Goal: Transaction & Acquisition: Purchase product/service

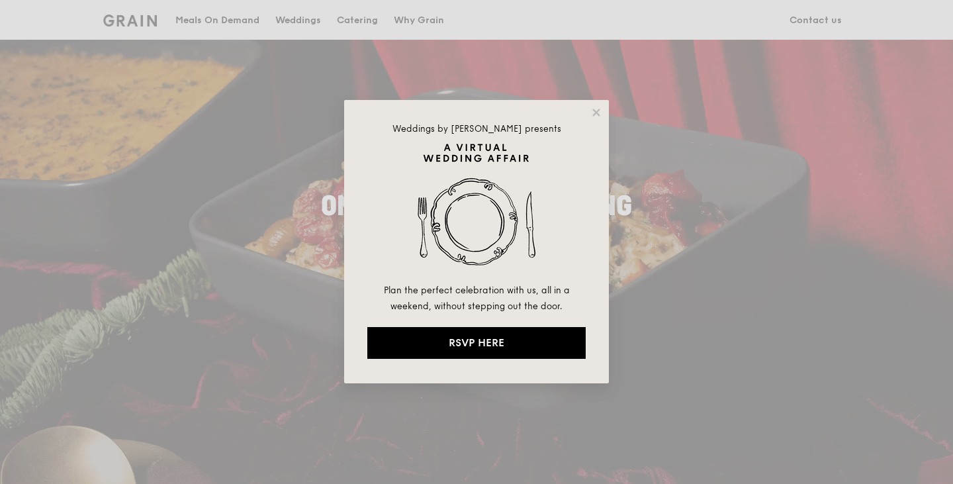
click at [236, 17] on div "Weddings by [PERSON_NAME] presents Plan the perfect celebration with us, all in…" at bounding box center [476, 242] width 953 height 484
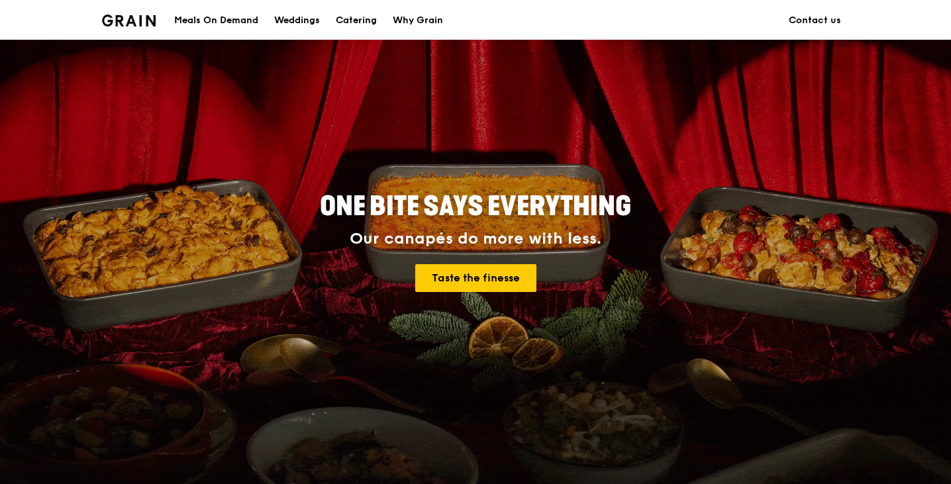
click at [244, 21] on div "Meals On Demand" at bounding box center [216, 21] width 84 height 40
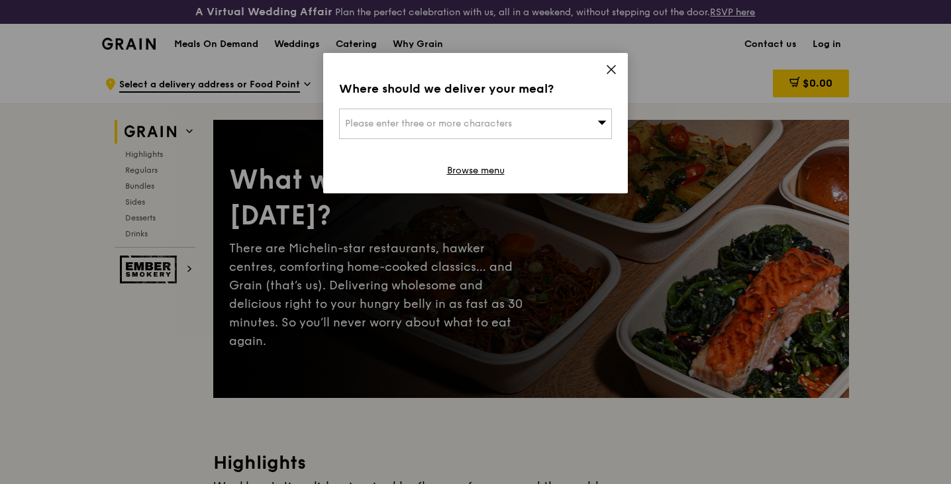
click at [618, 71] on div "Where should we deliver your meal? Please enter three or more characters Browse…" at bounding box center [475, 123] width 305 height 140
click at [610, 68] on icon at bounding box center [611, 70] width 12 height 12
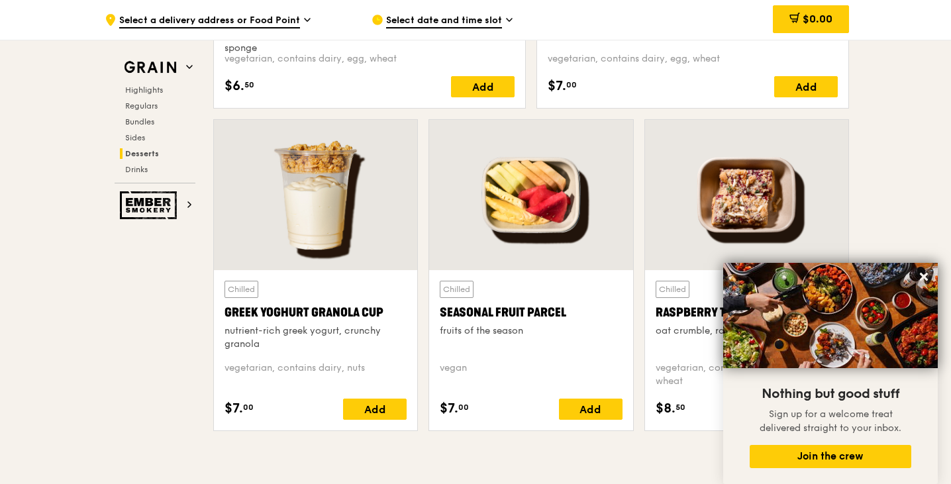
scroll to position [4122, 0]
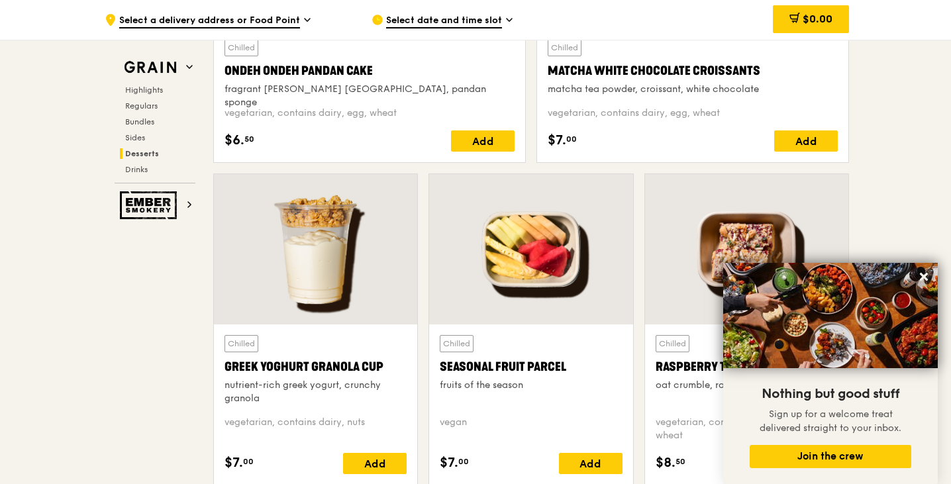
click at [489, 10] on div "Select date and time slot" at bounding box center [494, 20] width 246 height 40
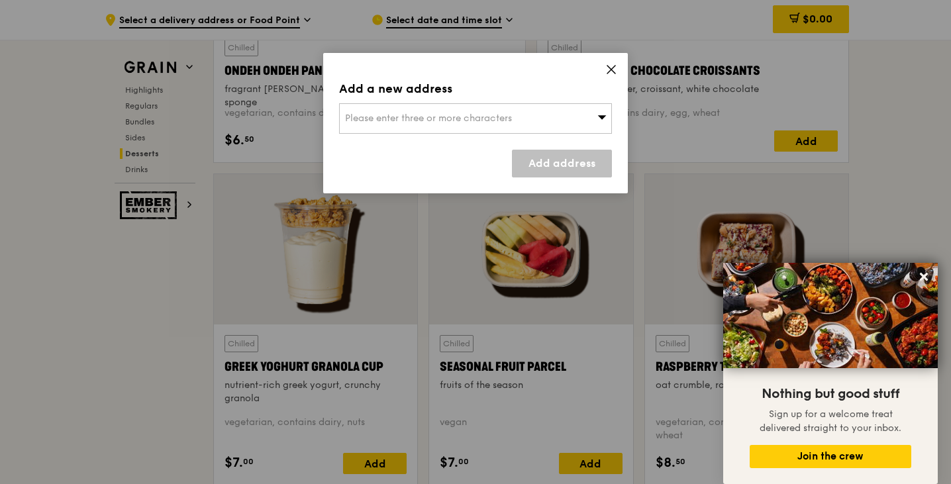
click at [610, 72] on icon at bounding box center [611, 70] width 12 height 12
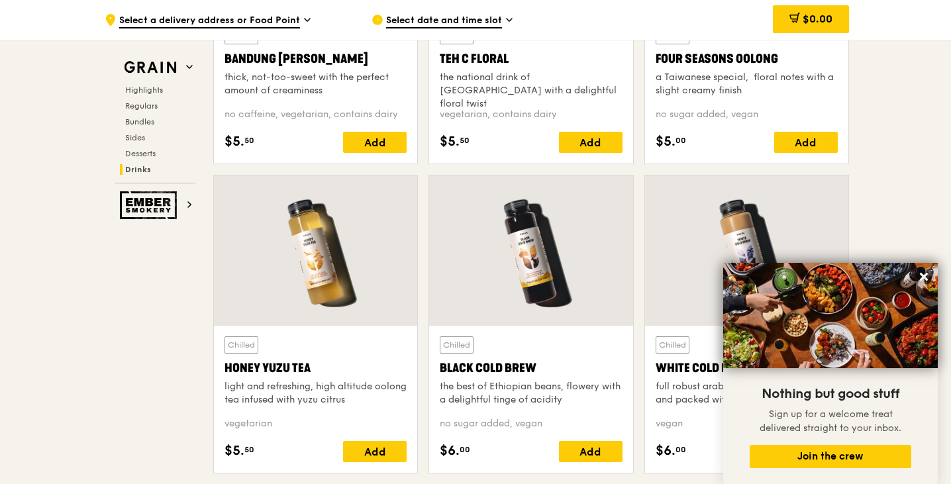
scroll to position [4859, 0]
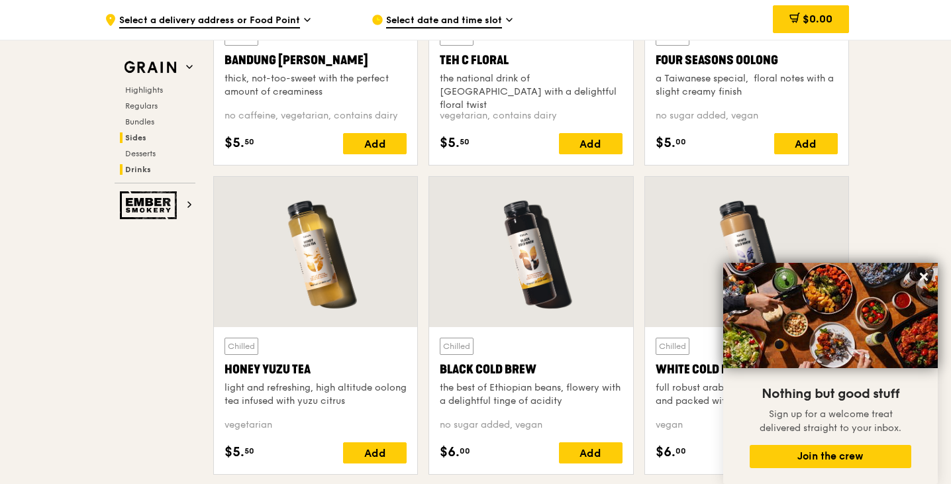
click at [146, 134] on h2 "Sides" at bounding box center [157, 137] width 75 height 11
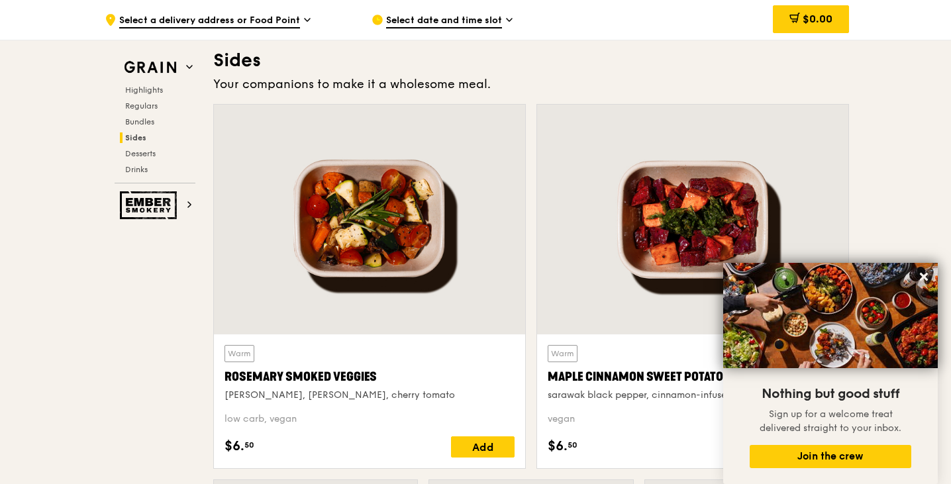
scroll to position [2986, 0]
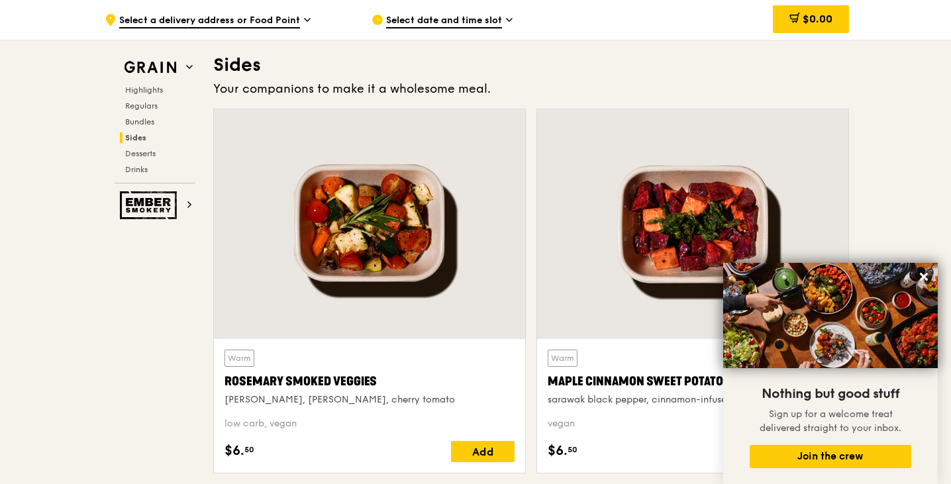
click at [457, 24] on span "Select date and time slot" at bounding box center [444, 21] width 116 height 15
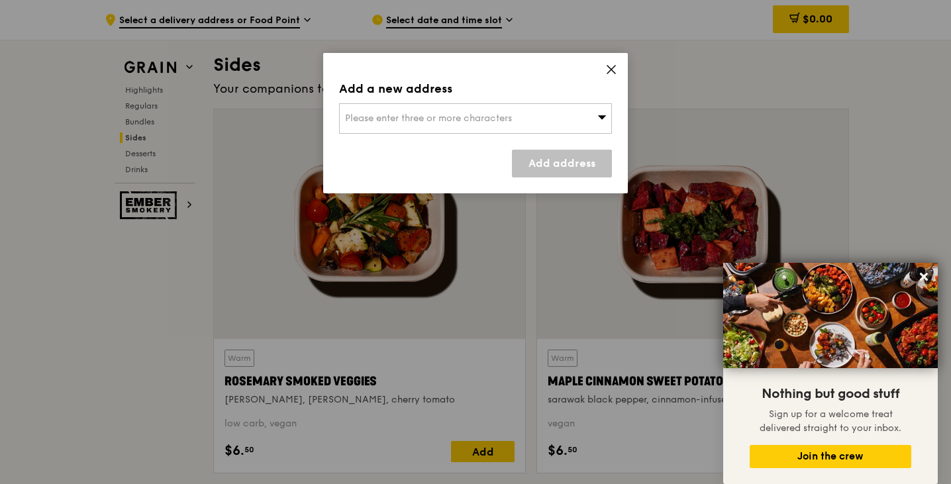
click at [616, 68] on icon at bounding box center [611, 70] width 12 height 12
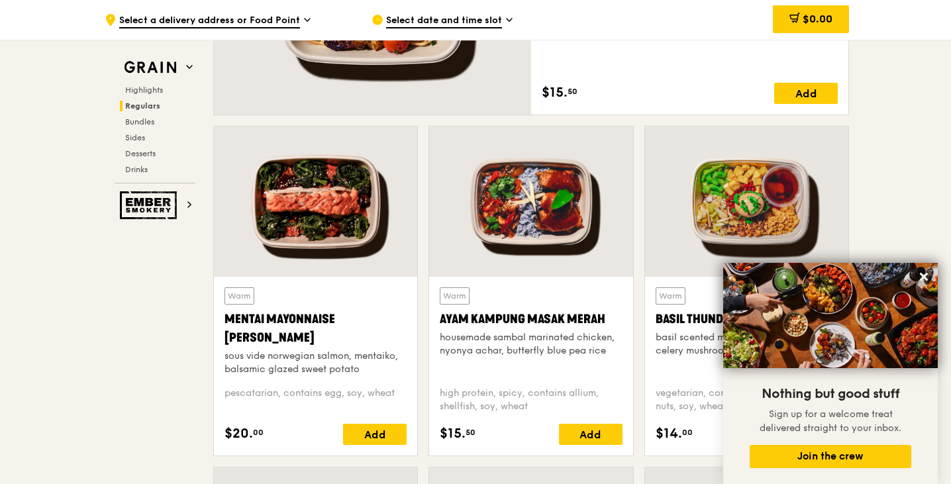
scroll to position [1142, 0]
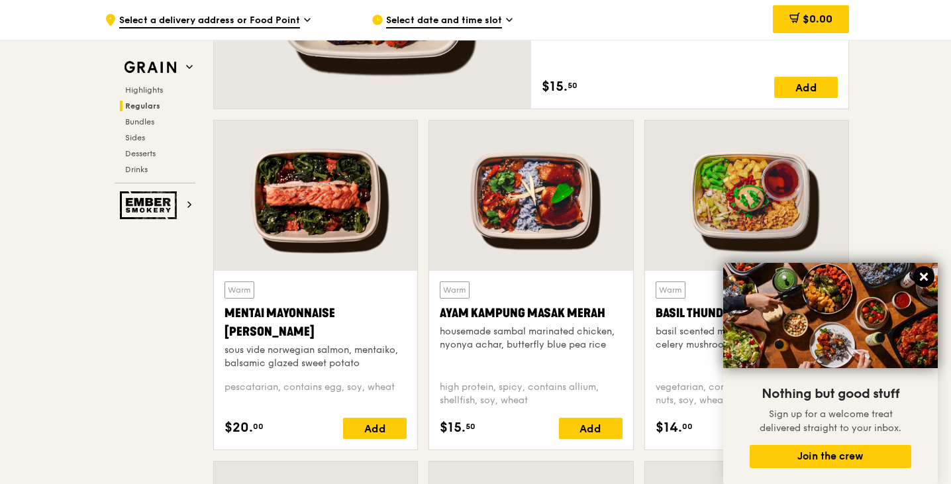
click at [928, 279] on icon at bounding box center [924, 277] width 12 height 12
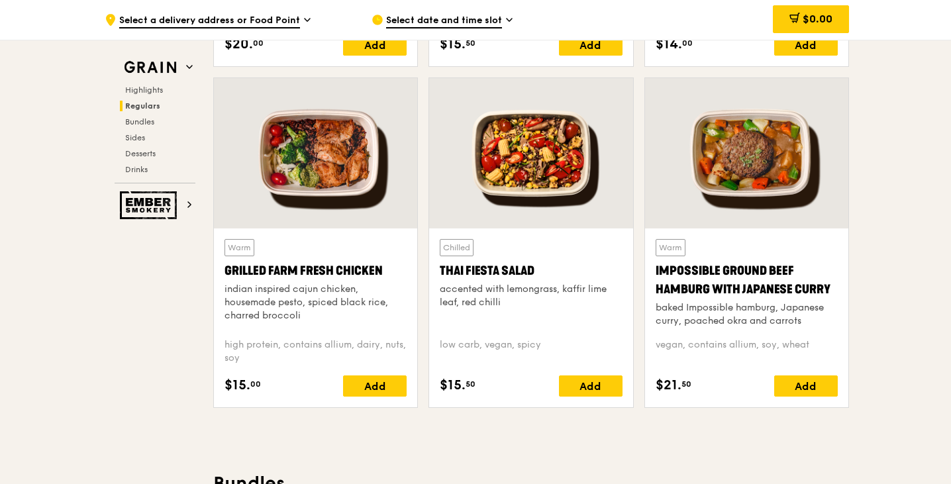
scroll to position [1526, 0]
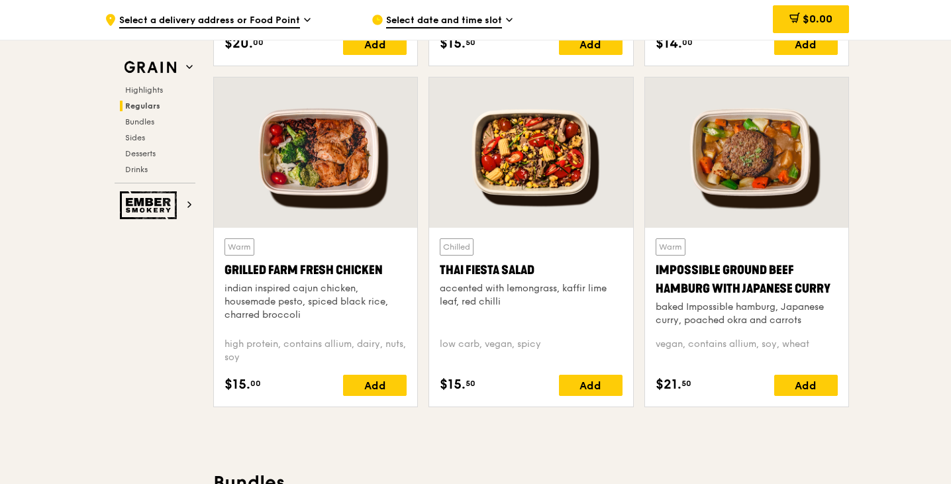
click at [485, 17] on span "Select date and time slot" at bounding box center [444, 21] width 116 height 15
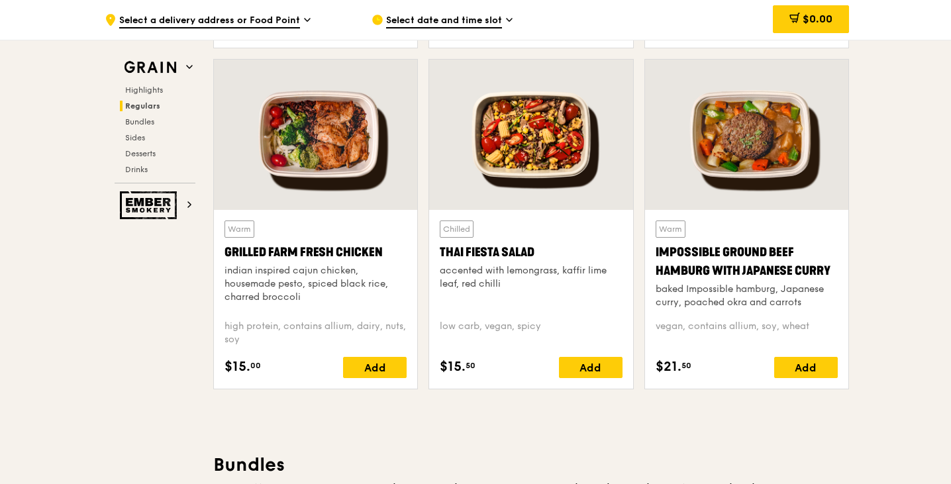
scroll to position [1545, 0]
drag, startPoint x: 361, startPoint y: 254, endPoint x: 301, endPoint y: 236, distance: 63.5
click at [301, 236] on div "Warm Grilled Farm Fresh Chicken indian inspired cajun chicken, housemade pesto,…" at bounding box center [315, 264] width 182 height 89
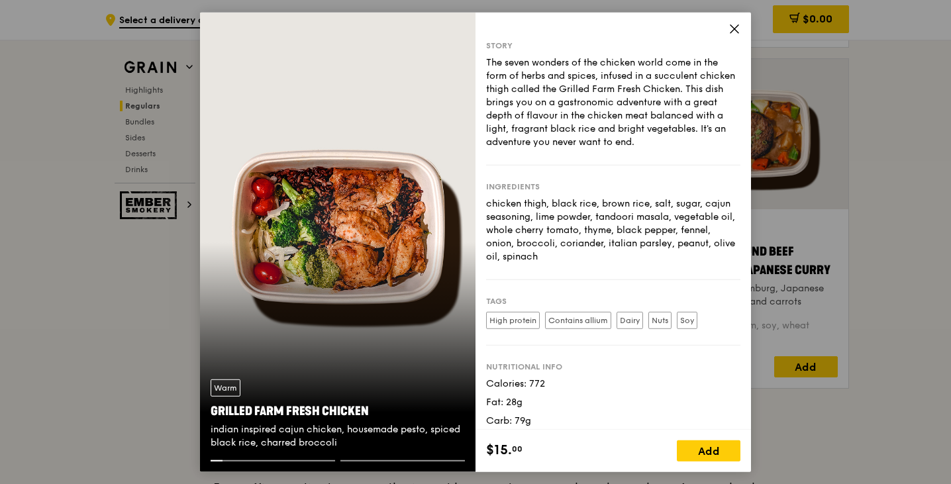
scroll to position [26, 0]
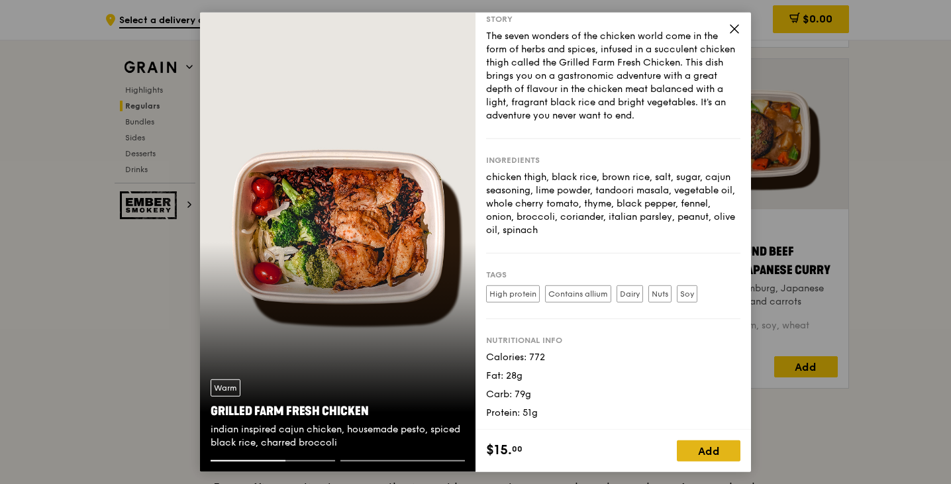
click at [709, 453] on div "Add" at bounding box center [709, 450] width 64 height 21
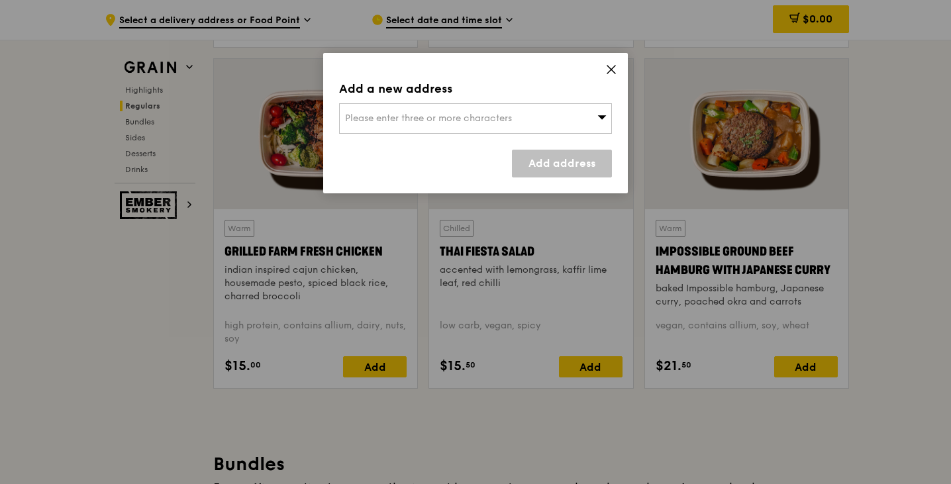
click at [593, 115] on div "Please enter three or more characters" at bounding box center [475, 118] width 273 height 30
type input "o"
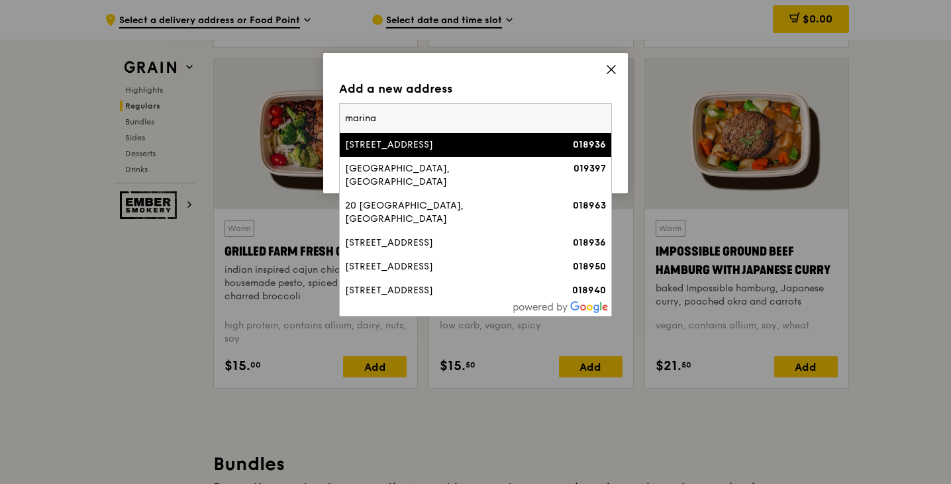
type input "marina"
click at [512, 138] on div "[STREET_ADDRESS]" at bounding box center [443, 144] width 196 height 13
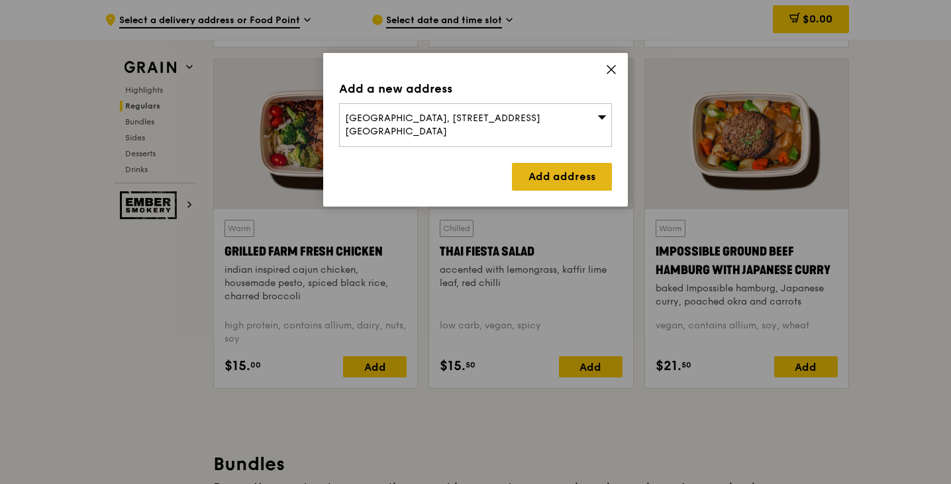
click at [540, 163] on link "Add address" at bounding box center [562, 177] width 100 height 28
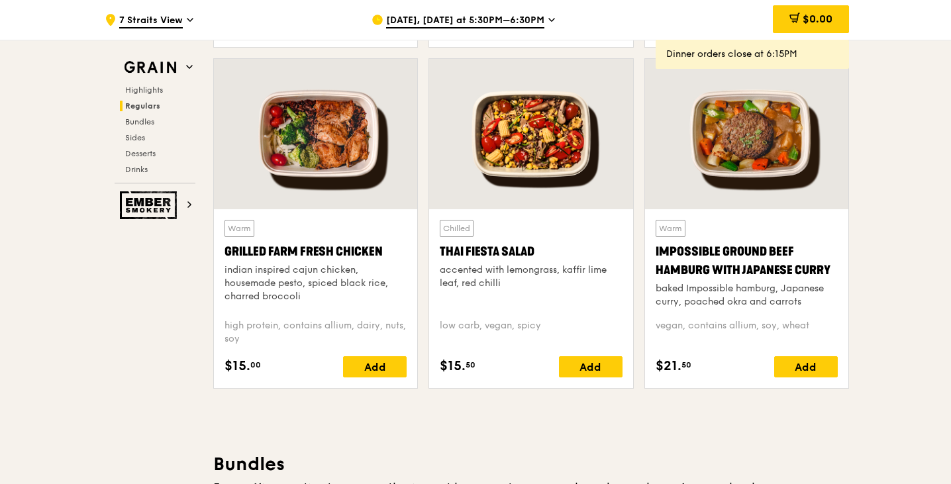
click at [541, 25] on div "[DATE], [DATE] at 5:30PM–6:30PM" at bounding box center [494, 20] width 246 height 40
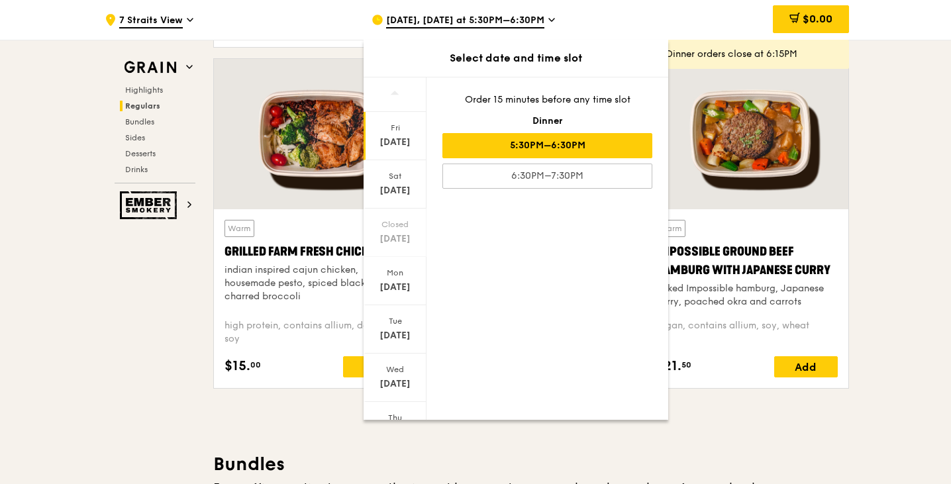
click at [541, 26] on div "[DATE], [DATE] at 5:30PM–6:30PM" at bounding box center [494, 20] width 246 height 40
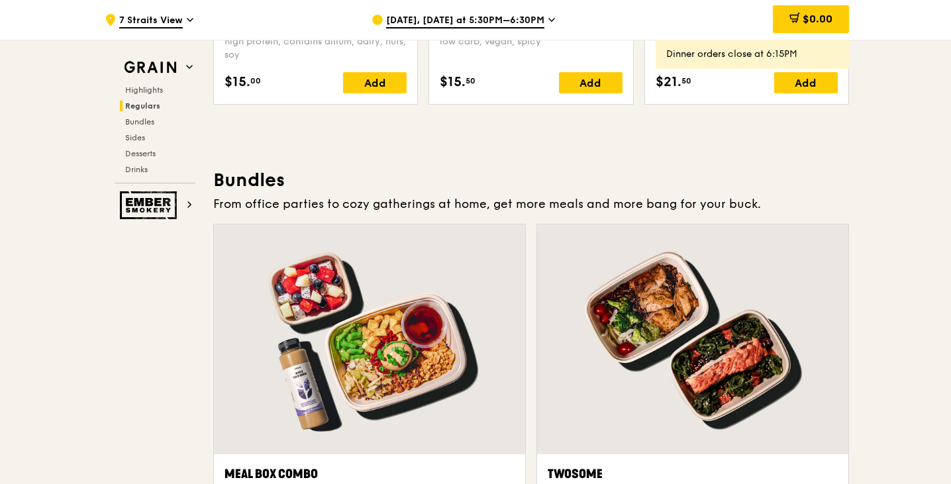
scroll to position [1590, 0]
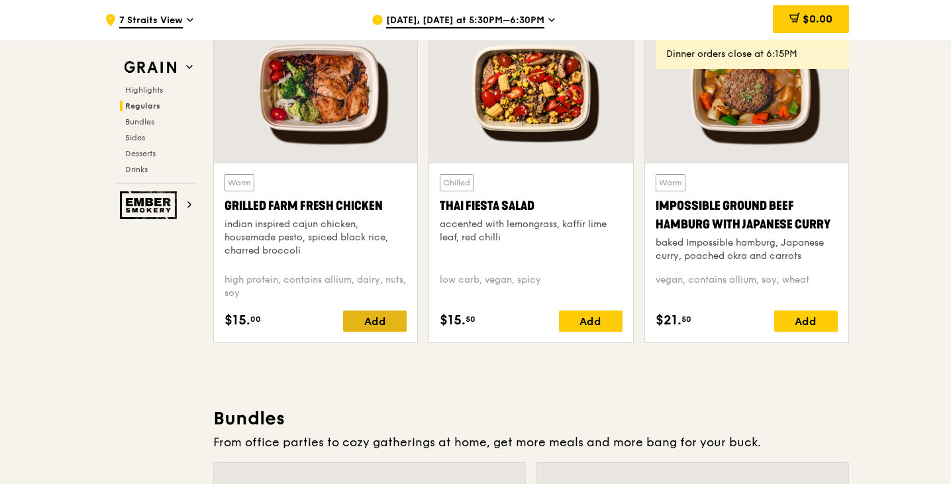
click at [390, 316] on div "Add" at bounding box center [375, 320] width 64 height 21
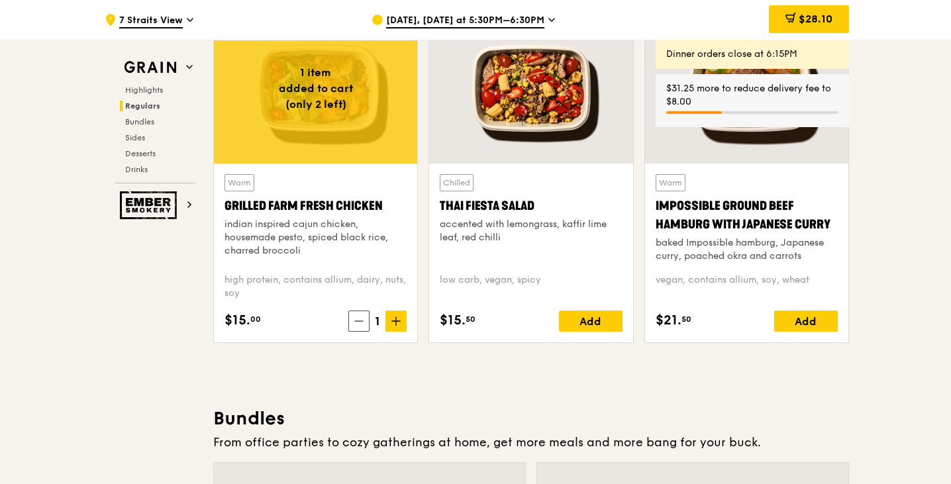
click at [736, 106] on div "$31.25 more to reduce delivery fee to $8.00" at bounding box center [752, 95] width 172 height 26
click at [831, 11] on div "$28.10" at bounding box center [809, 19] width 80 height 28
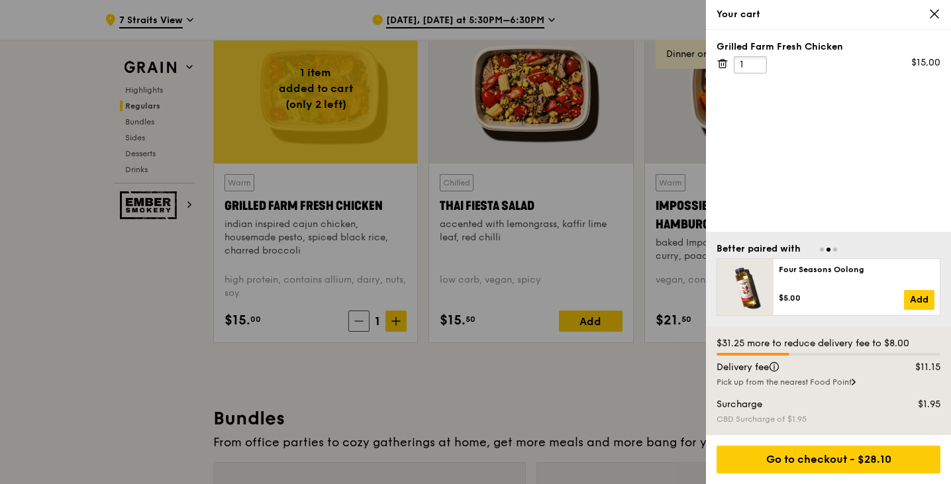
click at [745, 64] on input "1" at bounding box center [750, 64] width 33 height 17
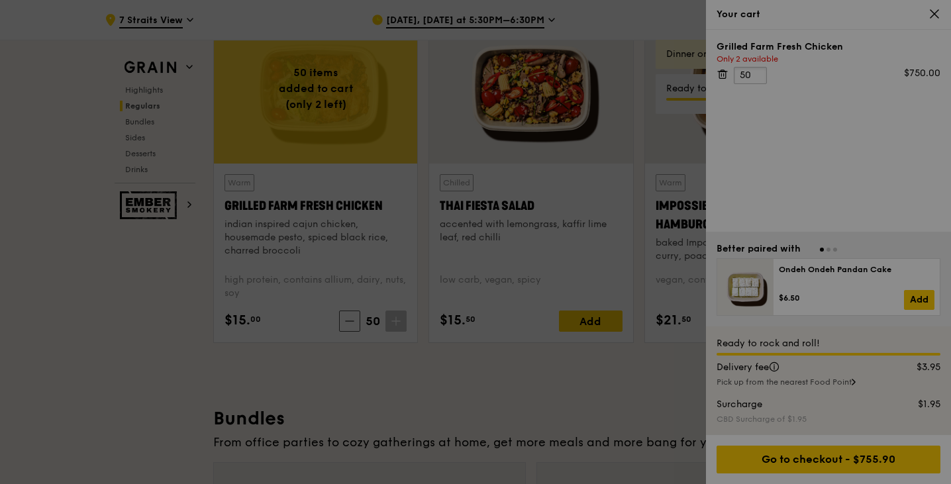
type input "5"
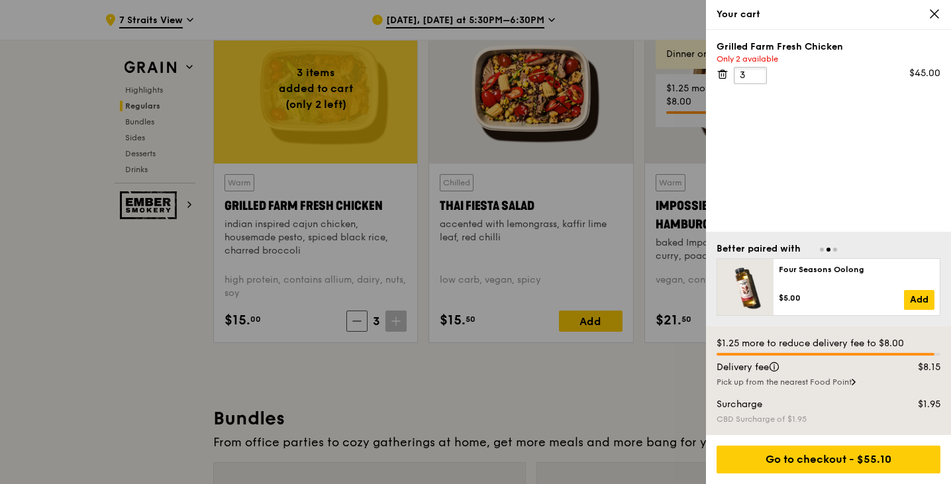
type input "3"
click at [606, 60] on div at bounding box center [475, 242] width 951 height 484
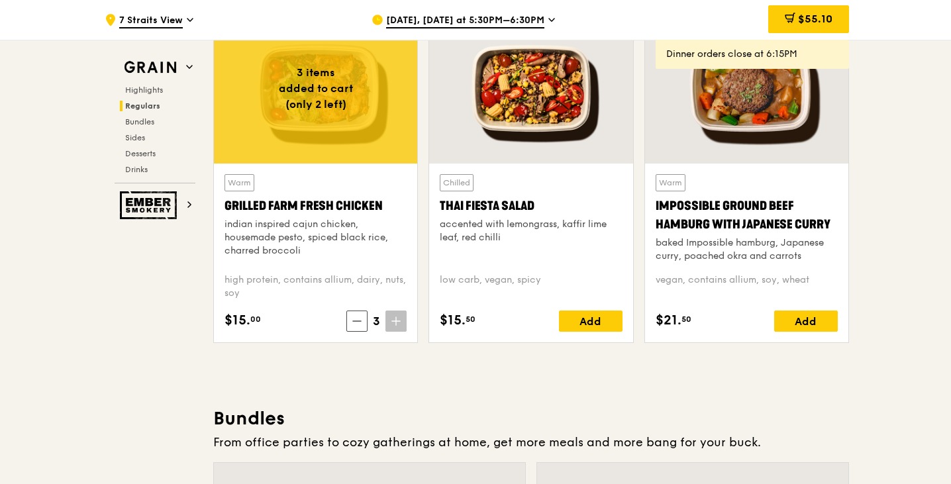
click at [544, 23] on div "[DATE], [DATE] at 5:30PM–6:30PM" at bounding box center [494, 20] width 246 height 40
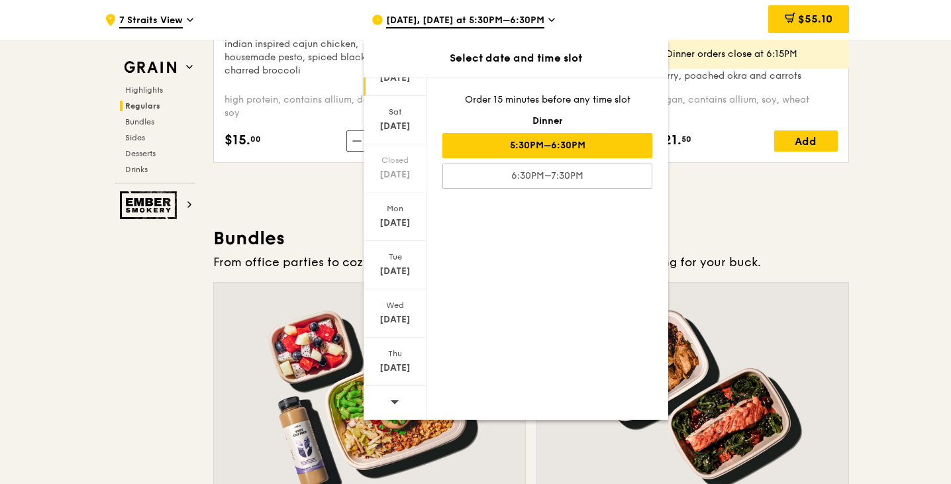
scroll to position [1775, 0]
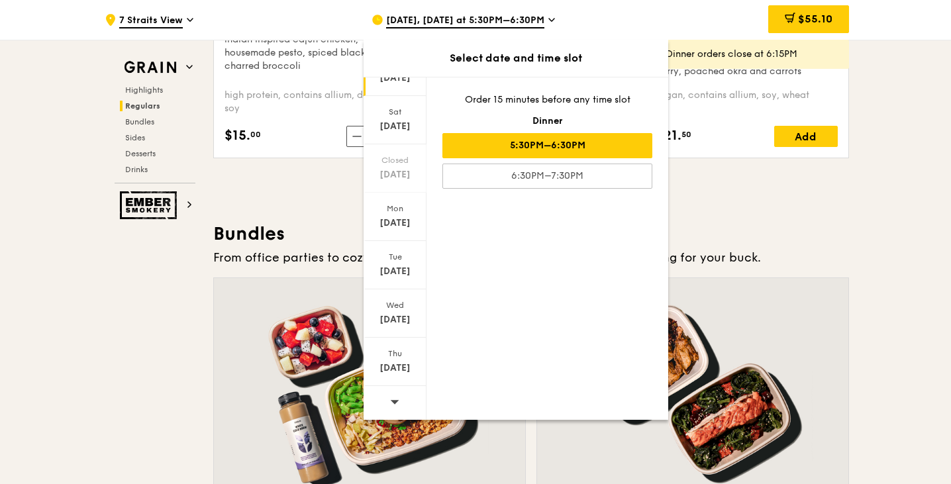
click at [395, 399] on icon at bounding box center [394, 402] width 9 height 10
click at [399, 259] on div "Tue" at bounding box center [394, 257] width 59 height 11
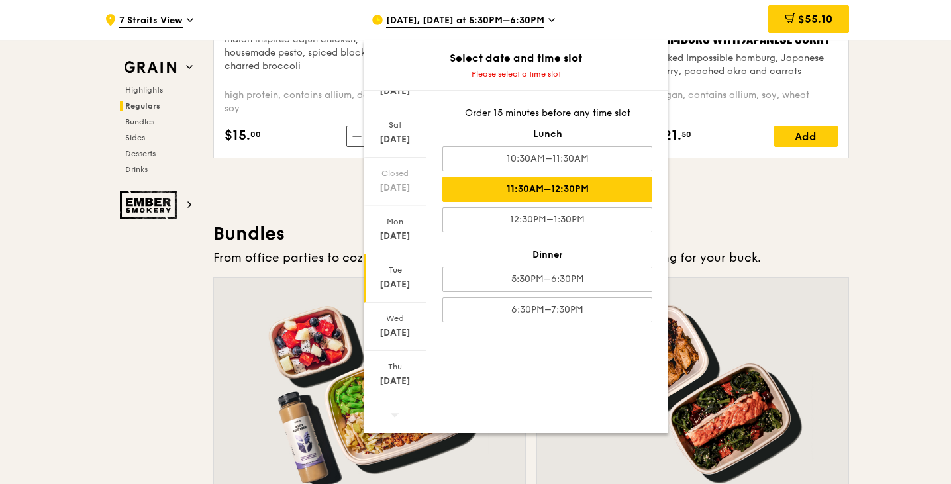
click at [580, 186] on div "11:30AM–12:30PM" at bounding box center [547, 189] width 210 height 25
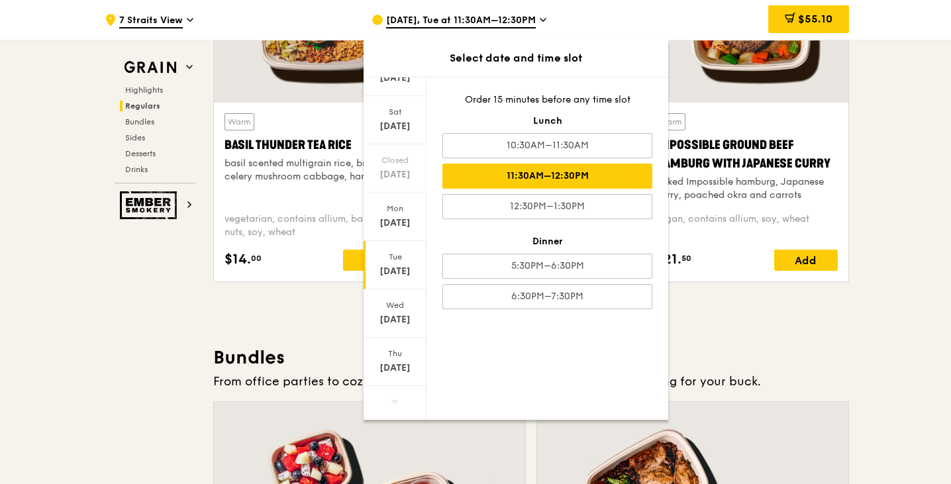
scroll to position [1932, 0]
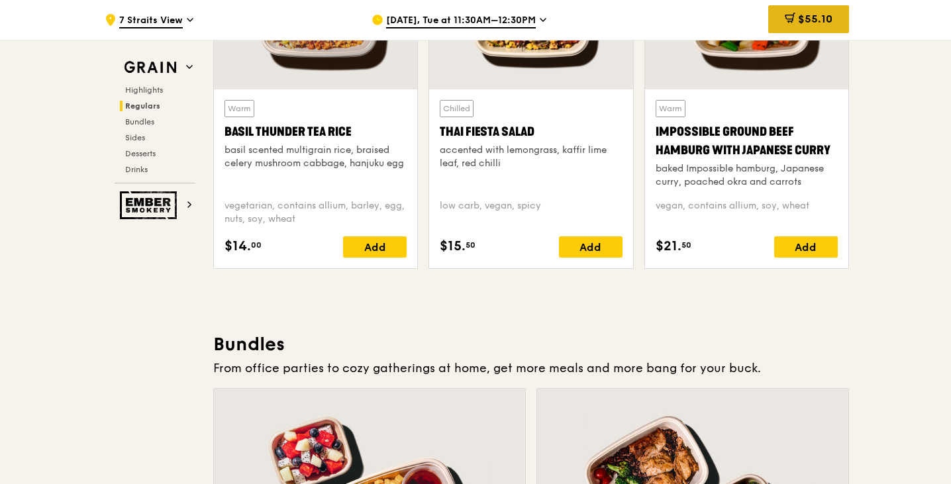
click at [825, 20] on span "$55.10" at bounding box center [815, 19] width 34 height 13
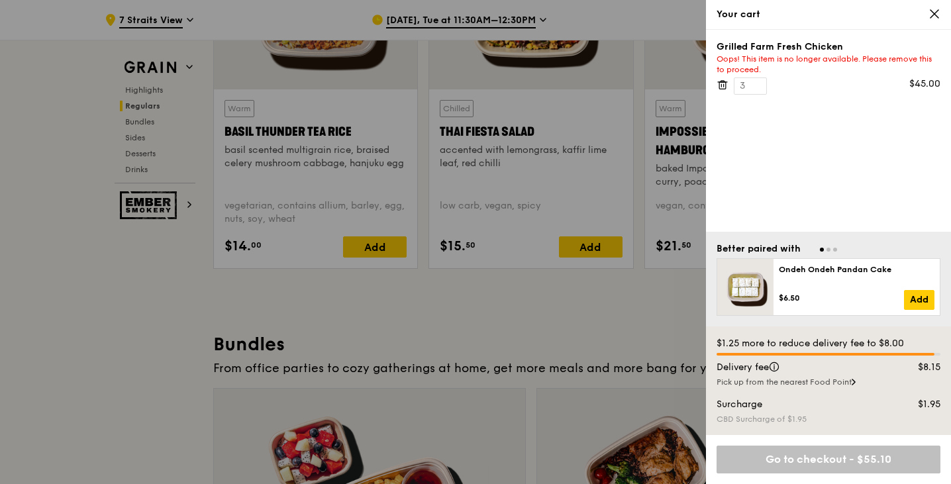
scroll to position [1931, 0]
click at [748, 83] on input "3" at bounding box center [750, 85] width 33 height 17
click at [752, 89] on input "3" at bounding box center [750, 85] width 33 height 17
click at [749, 86] on input "3" at bounding box center [750, 85] width 33 height 17
click at [726, 90] on icon at bounding box center [722, 85] width 12 height 12
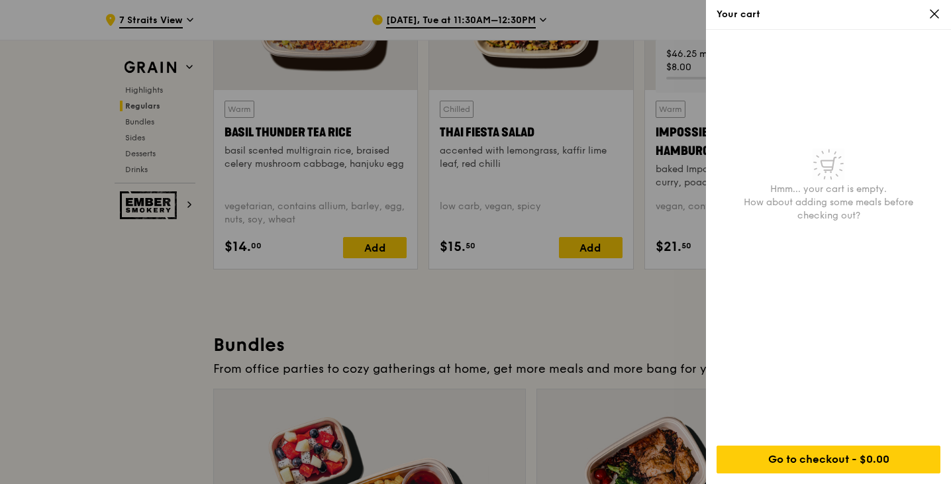
click at [610, 230] on div at bounding box center [475, 242] width 951 height 484
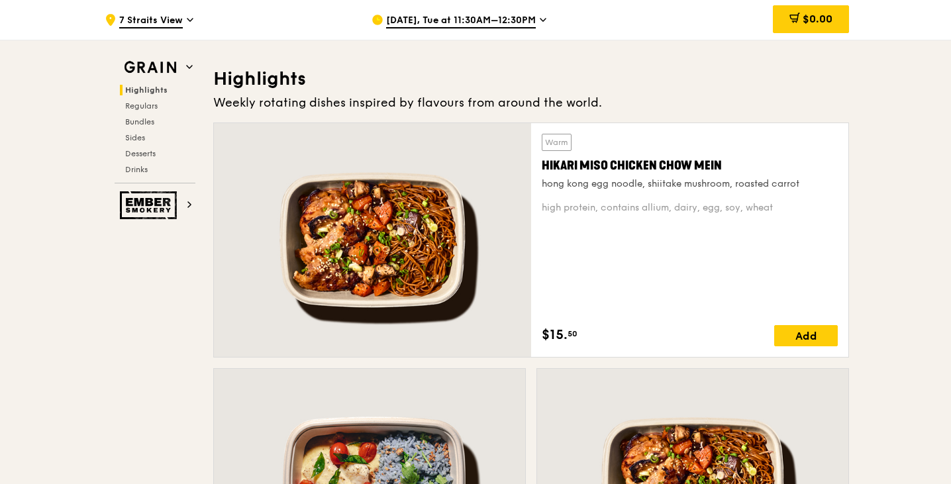
scroll to position [379, 0]
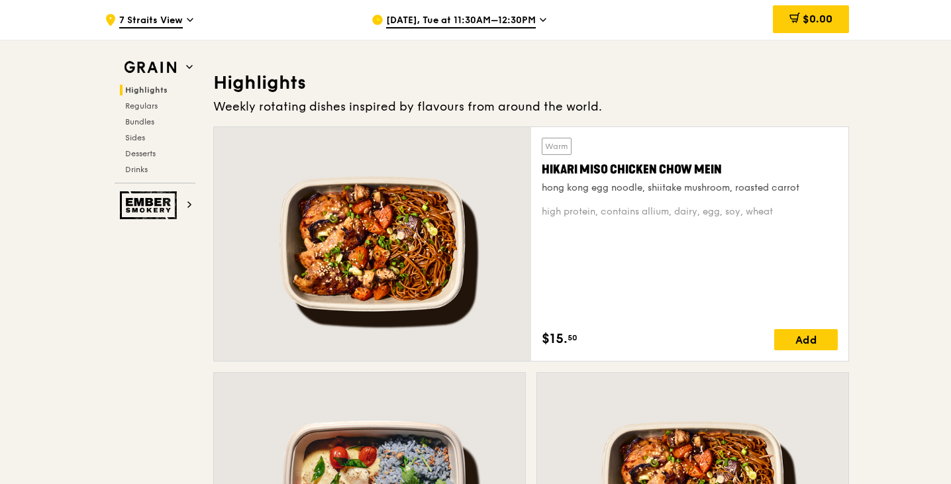
click at [802, 352] on div "Warm Hikari Miso Chicken Chow Mein hong kong egg noodle, shiitake mushroom, roa…" at bounding box center [689, 244] width 317 height 234
click at [806, 340] on div "Add" at bounding box center [806, 339] width 64 height 21
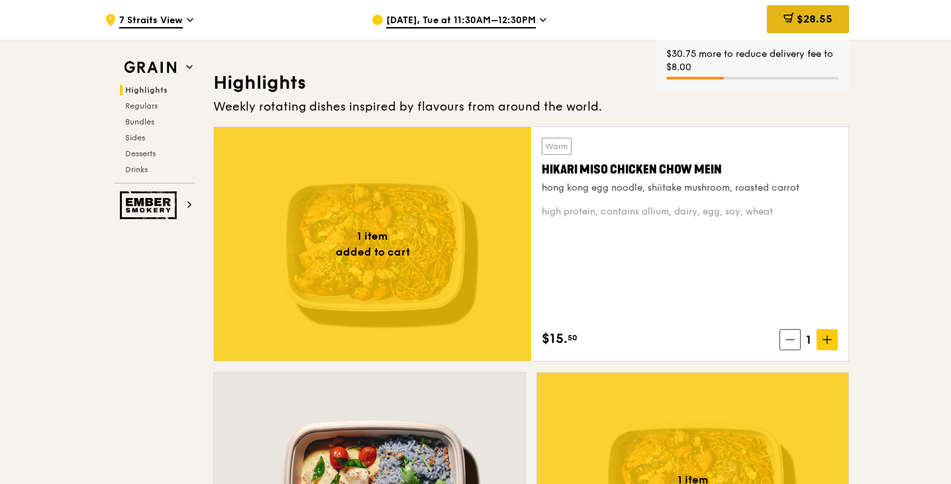
click at [819, 13] on div "$28.55" at bounding box center [808, 19] width 82 height 28
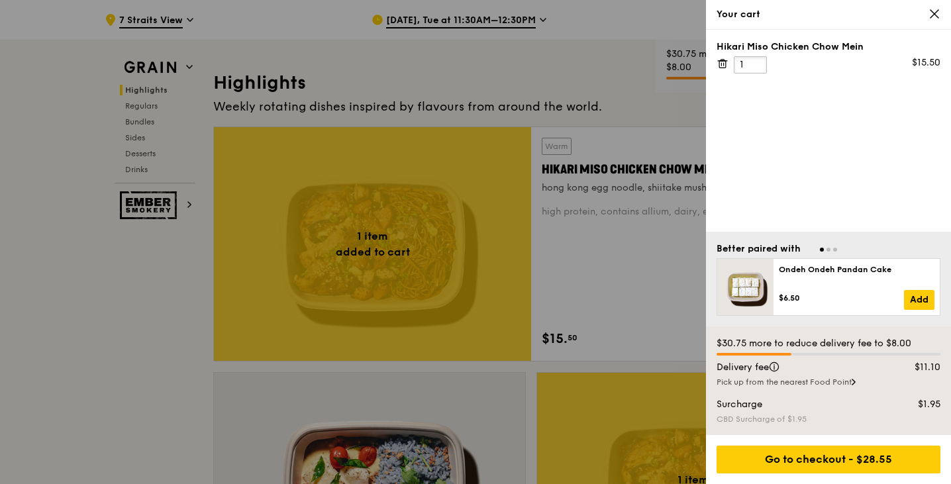
click at [747, 57] on input "1" at bounding box center [750, 64] width 33 height 17
type input "35"
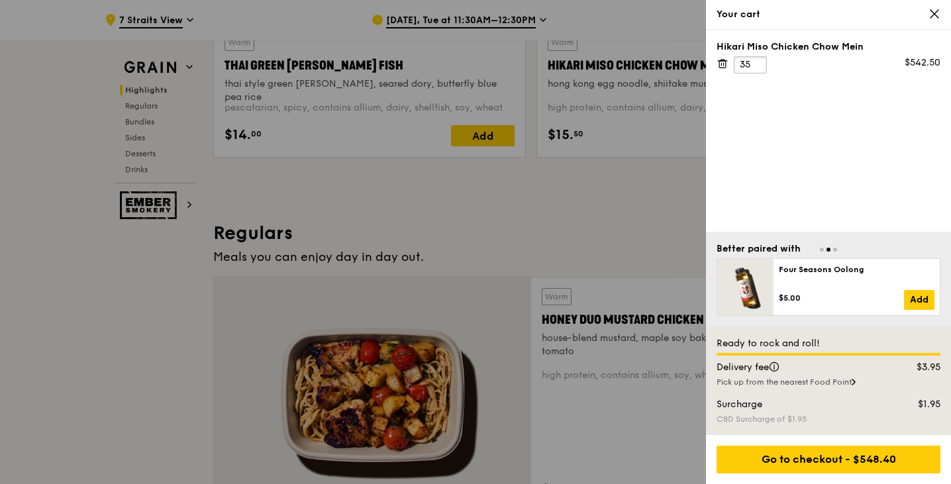
scroll to position [965, 0]
